Goal: Information Seeking & Learning: Learn about a topic

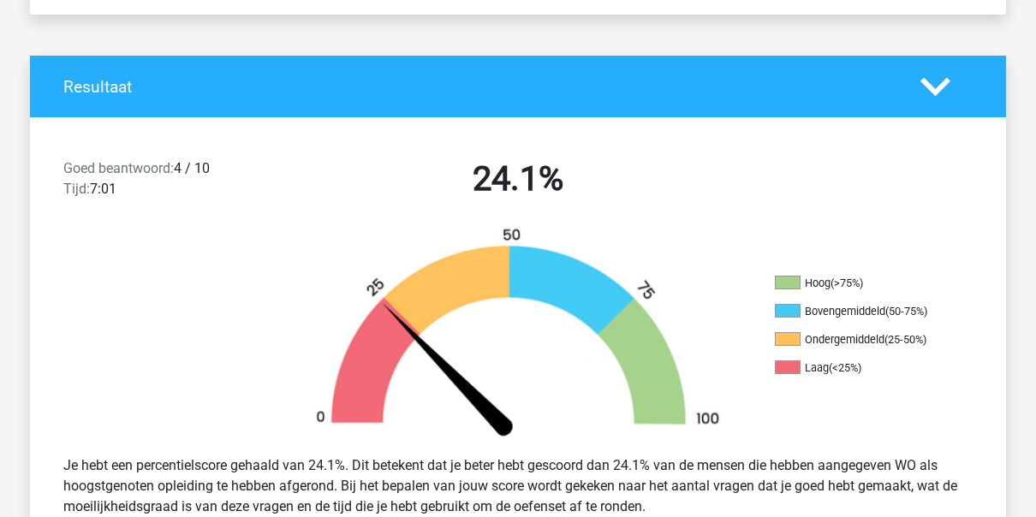
scroll to position [320, 0]
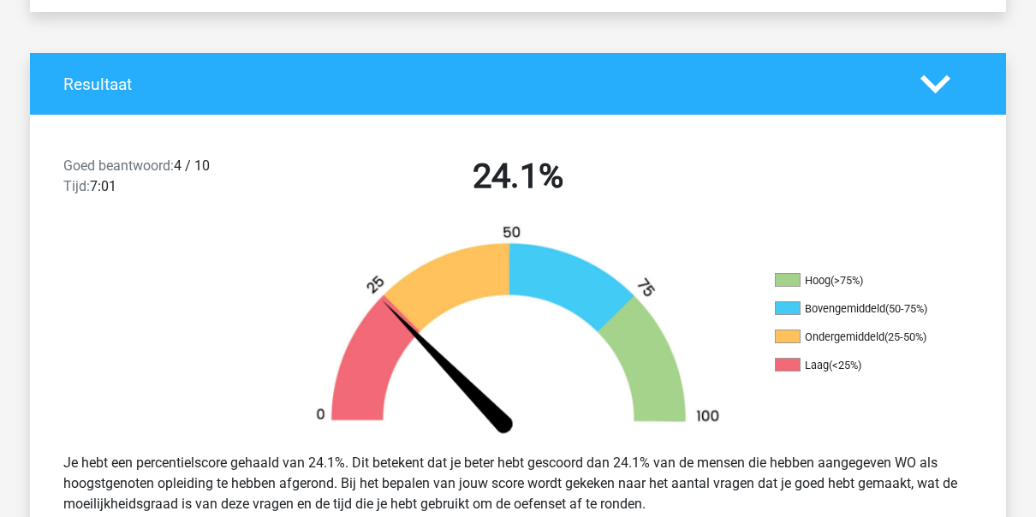
click at [591, 236] on img at bounding box center [518, 331] width 463 height 215
click at [586, 226] on img at bounding box center [518, 331] width 463 height 215
click at [579, 203] on div "24.1%" at bounding box center [518, 180] width 468 height 48
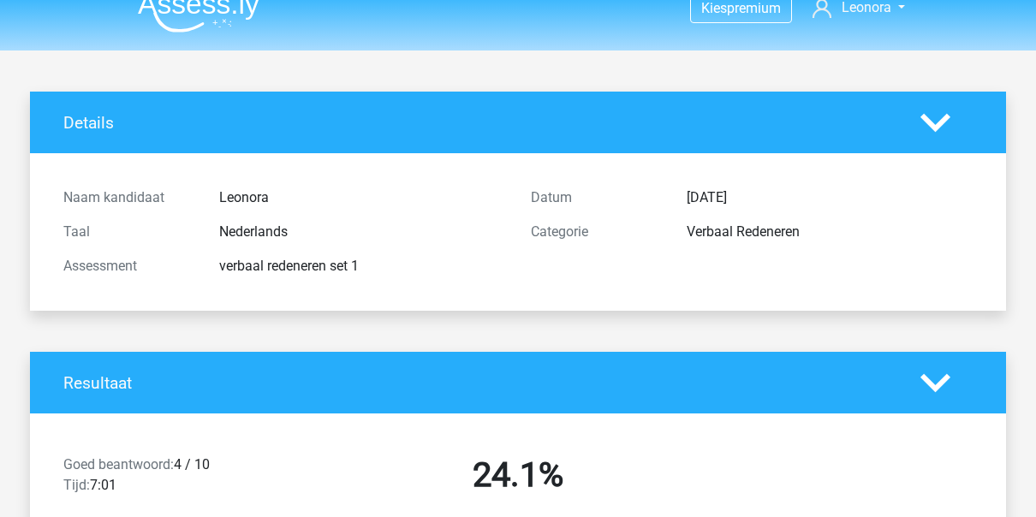
scroll to position [0, 0]
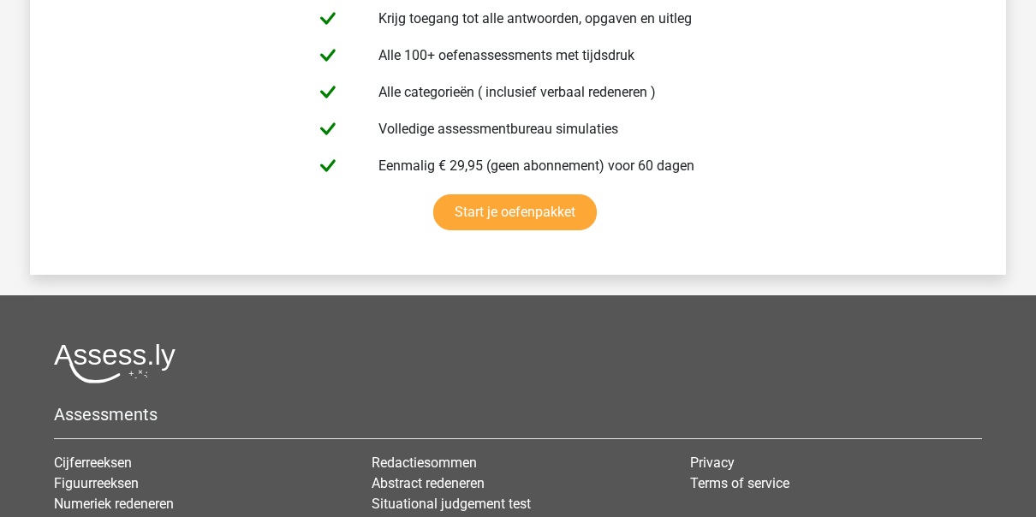
scroll to position [3240, 0]
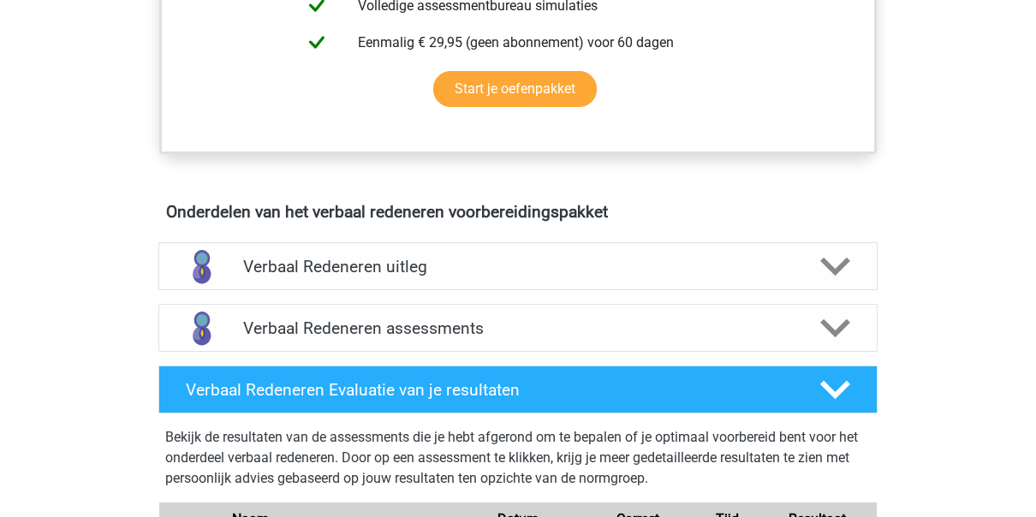
scroll to position [824, 0]
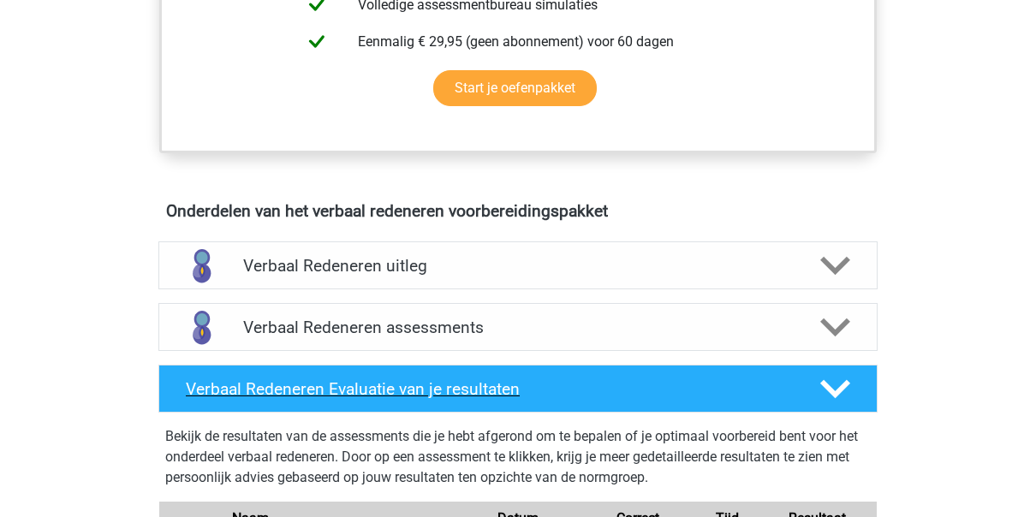
click at [325, 391] on h4 "Verbaal Redeneren Evaluatie van je resultaten" at bounding box center [489, 389] width 607 height 20
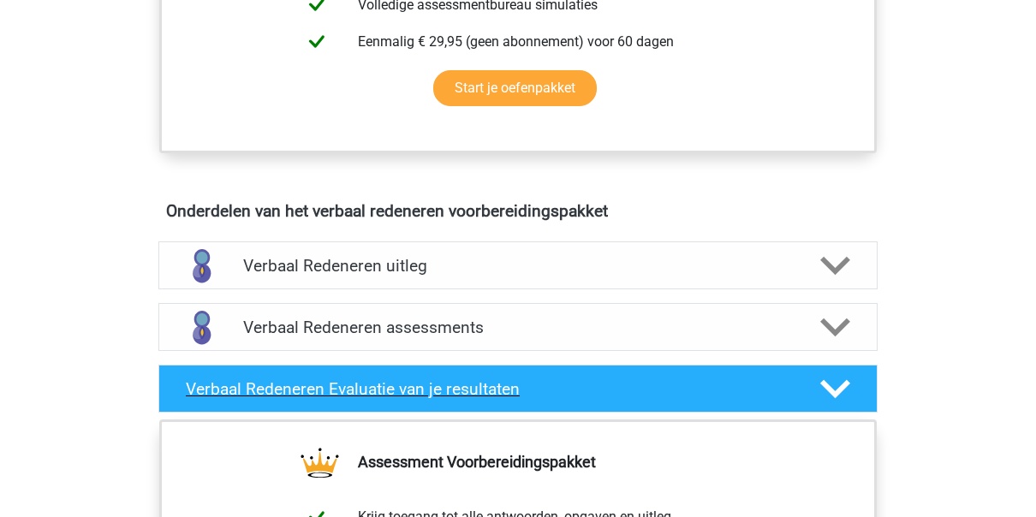
click at [352, 388] on h4 "Verbaal Redeneren Evaluatie van je resultaten" at bounding box center [489, 389] width 607 height 20
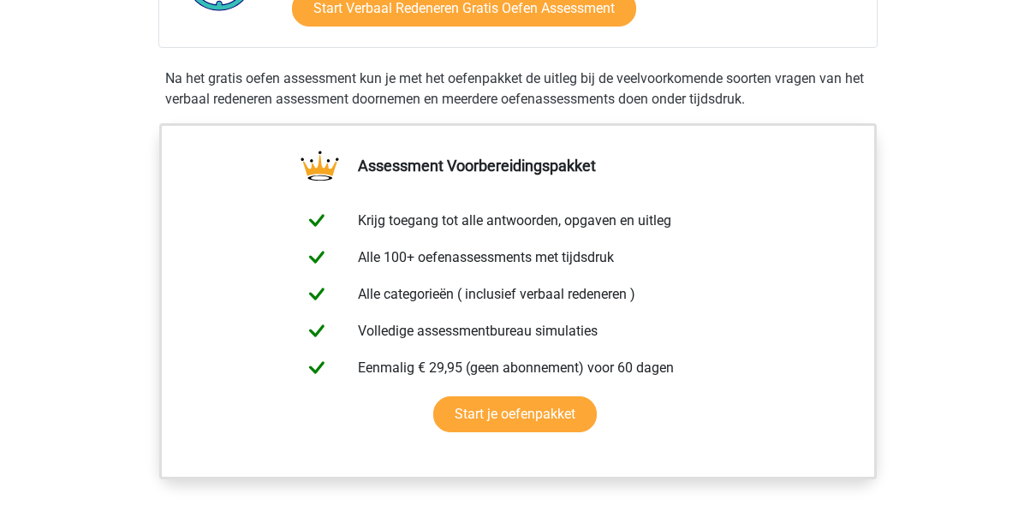
scroll to position [428, 0]
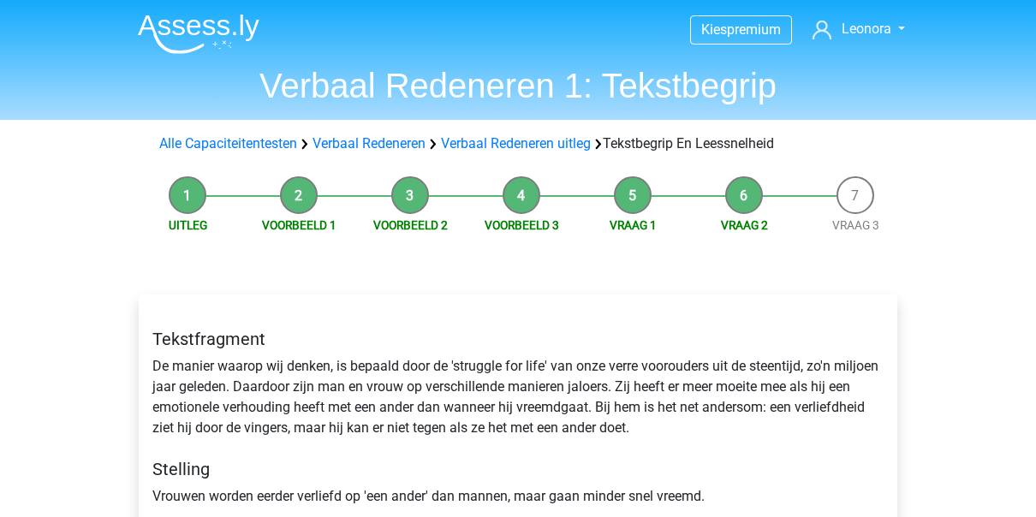
scroll to position [256, 0]
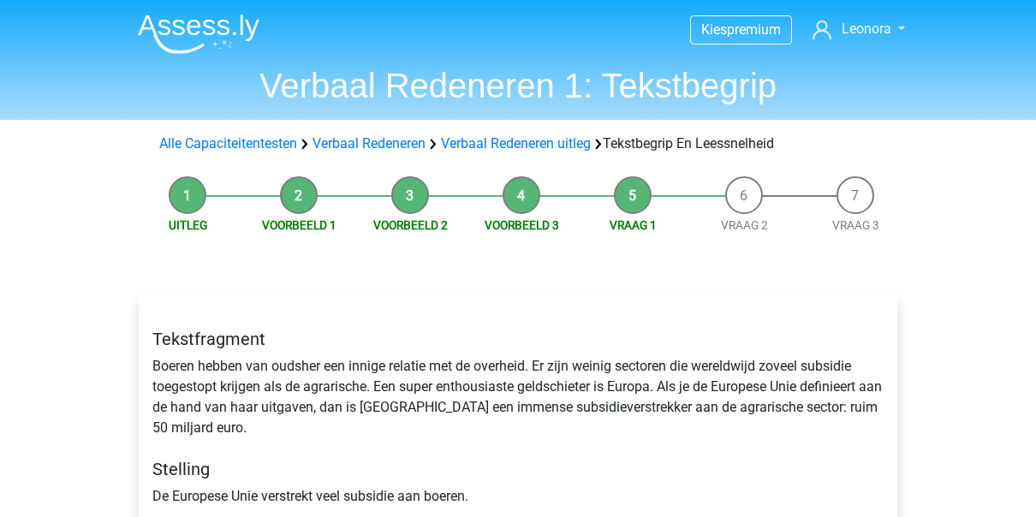
scroll to position [187, 0]
